Goal: Download file/media

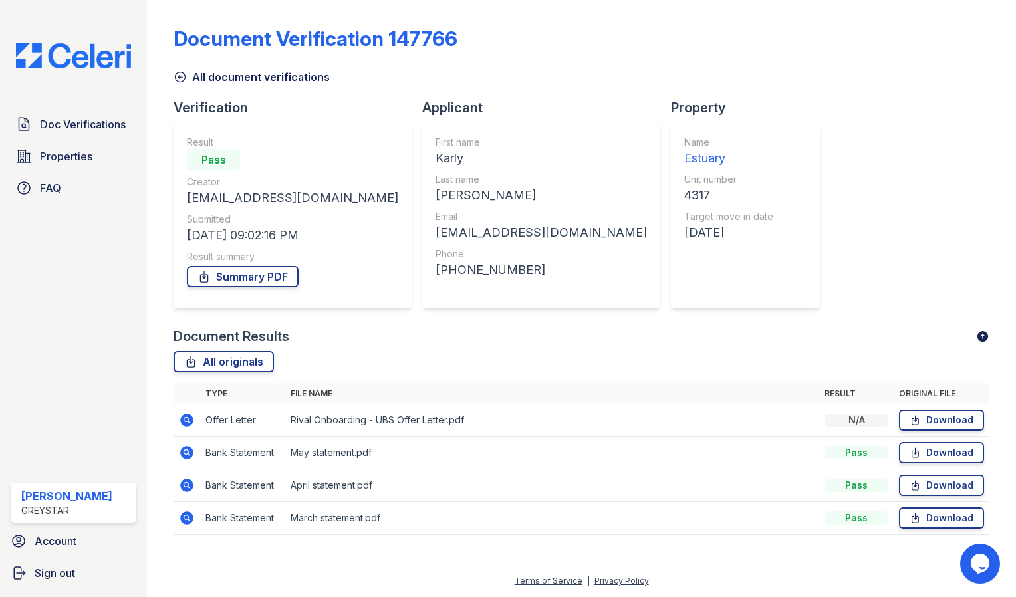
click at [185, 79] on icon at bounding box center [179, 76] width 13 height 13
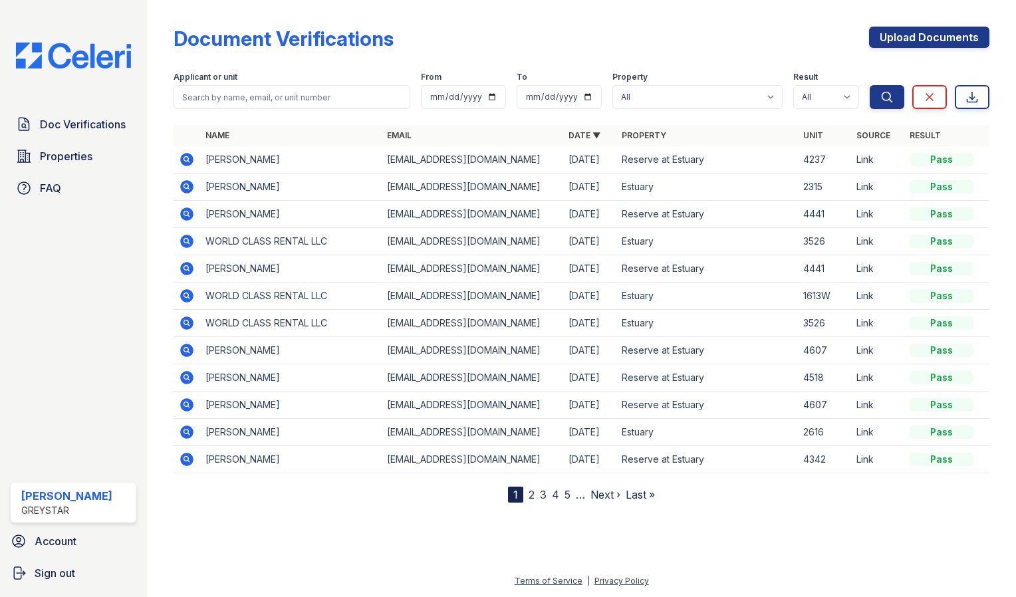
click at [190, 158] on icon at bounding box center [186, 159] width 13 height 13
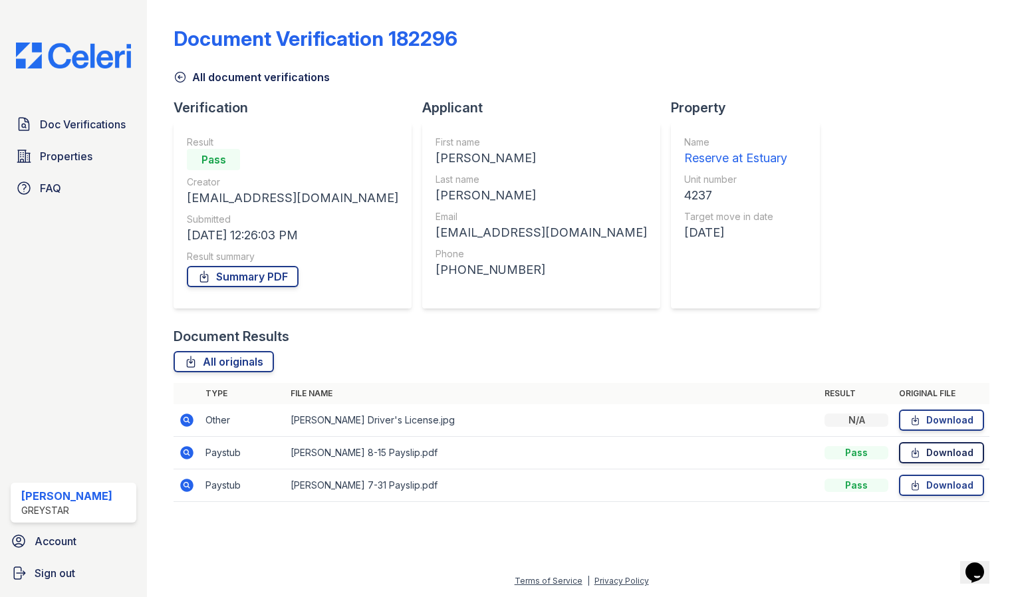
click at [909, 453] on icon at bounding box center [914, 452] width 11 height 13
click at [917, 477] on link "Download" at bounding box center [941, 485] width 85 height 21
click at [936, 419] on link "Download" at bounding box center [941, 419] width 85 height 21
